Goal: Transaction & Acquisition: Subscribe to service/newsletter

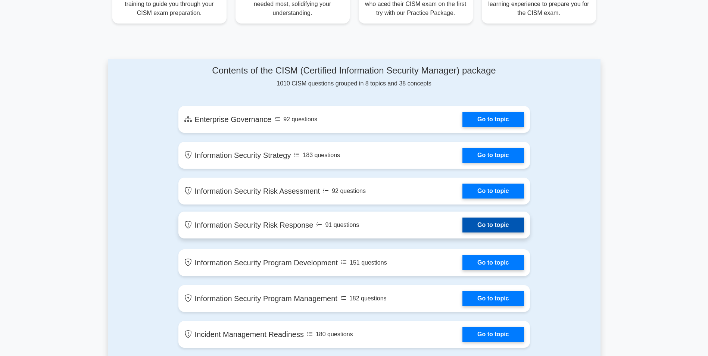
scroll to position [336, 0]
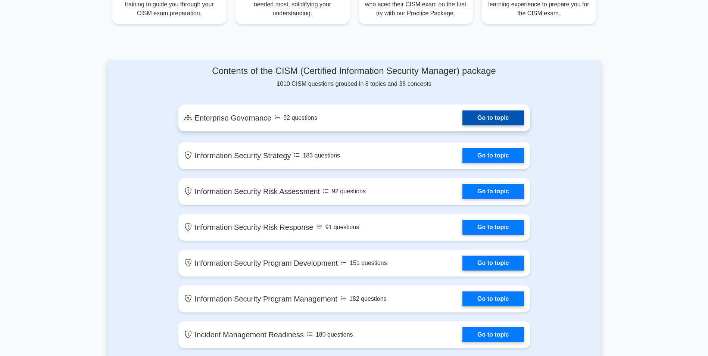
click at [488, 116] on link "Go to topic" at bounding box center [492, 117] width 61 height 15
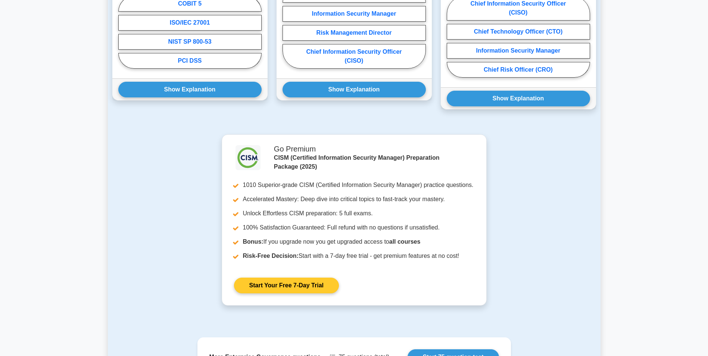
scroll to position [671, 0]
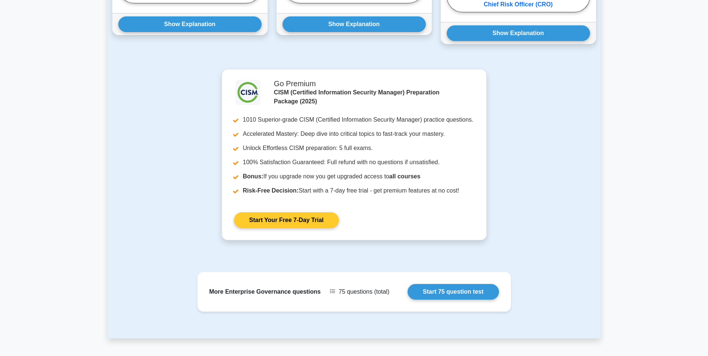
click at [288, 212] on link "Start Your Free 7-Day Trial" at bounding box center [286, 220] width 105 height 16
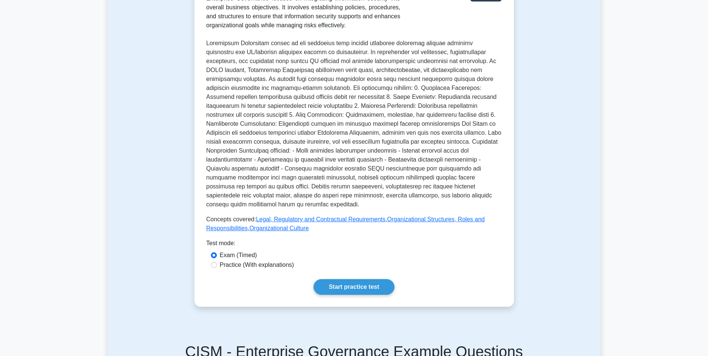
scroll to position [0, 0]
